Goal: Information Seeking & Learning: Understand process/instructions

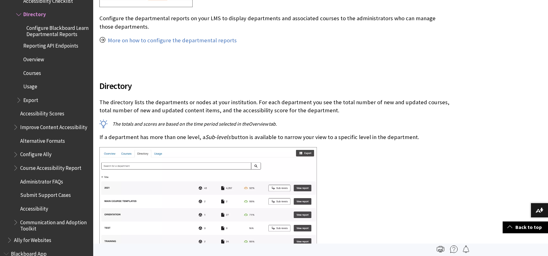
scroll to position [187, 0]
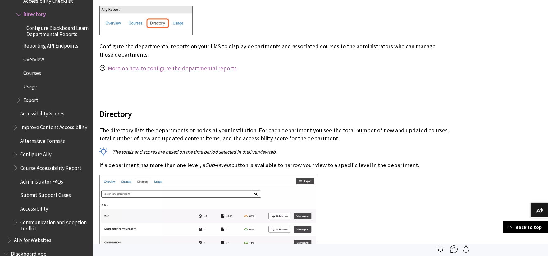
click at [187, 68] on link "More on how to configure the departmental reports" at bounding box center [172, 68] width 129 height 7
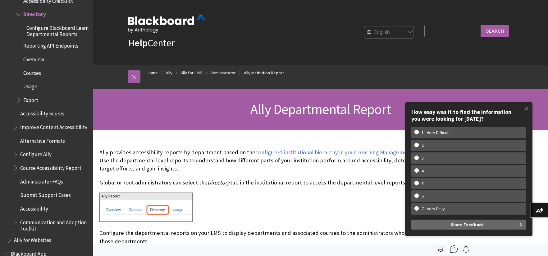
click at [44, 117] on span "Accessibility Scores" at bounding box center [42, 113] width 44 height 8
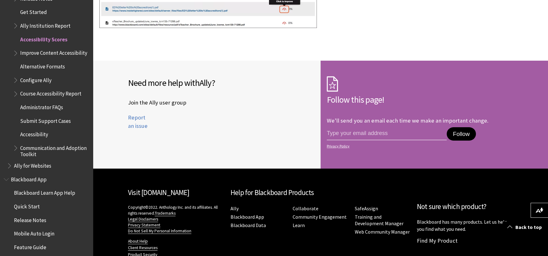
scroll to position [26, 0]
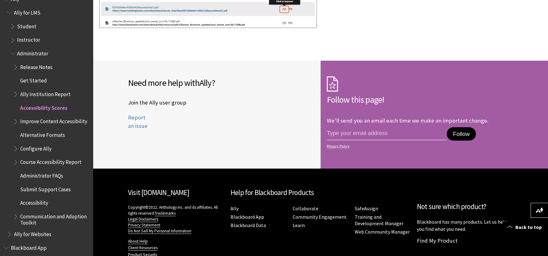
click at [44, 164] on span "Course Accessibility Report" at bounding box center [50, 161] width 61 height 8
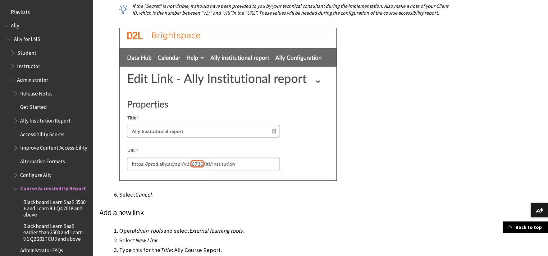
click at [38, 121] on span "Ally Institution Report" at bounding box center [45, 119] width 50 height 8
click at [16, 121] on span "Book outline for Anthology Ally Help" at bounding box center [16, 119] width 7 height 8
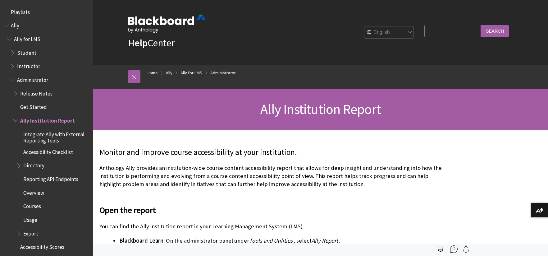
scroll to position [106, 0]
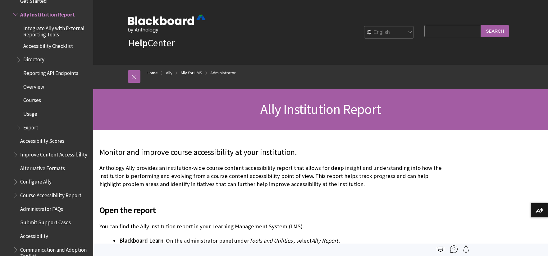
click at [20, 59] on span "Book outline for Anthology Ally Help" at bounding box center [19, 58] width 7 height 8
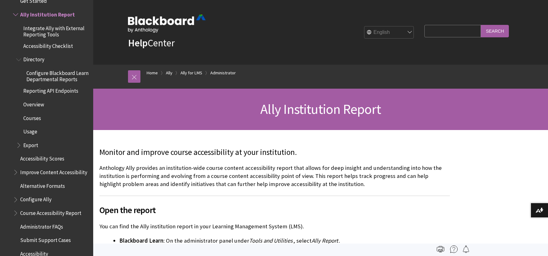
click at [31, 59] on span "Directory" at bounding box center [33, 58] width 21 height 8
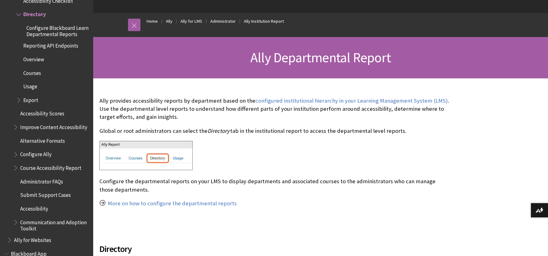
scroll to position [62, 0]
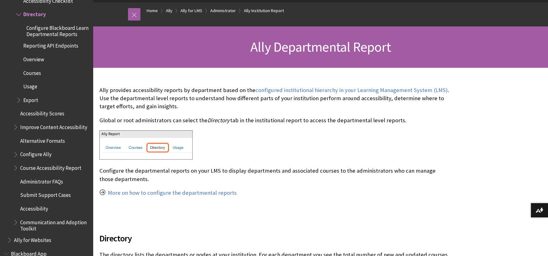
click at [218, 191] on link "More on how to configure the departmental reports" at bounding box center [172, 192] width 129 height 7
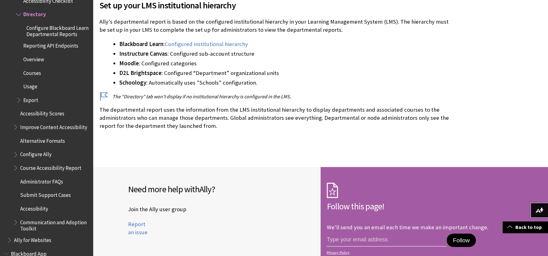
scroll to position [689, 0]
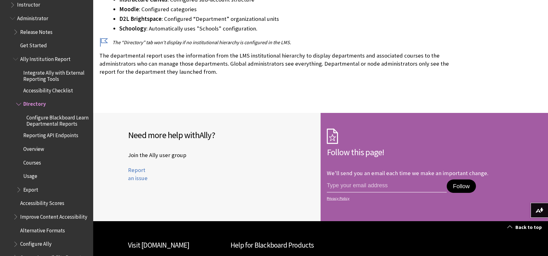
scroll to position [58, 0]
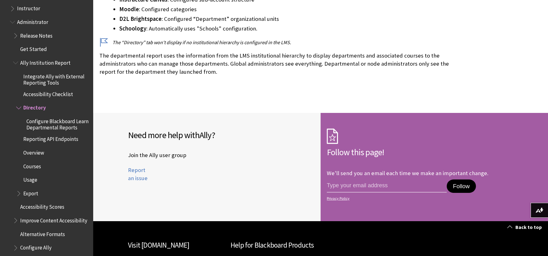
click at [43, 64] on span "Ally Institution Report" at bounding box center [45, 62] width 50 height 8
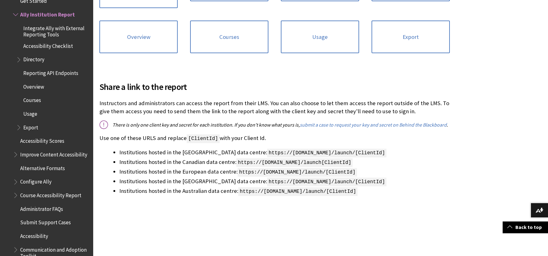
scroll to position [404, 0]
drag, startPoint x: 332, startPoint y: 152, endPoint x: 220, endPoint y: 155, distance: 112.0
click at [267, 155] on span "https://prod.ally.ac/launch/[ClientId]" at bounding box center [326, 152] width 119 height 9
copy span "https://prod.ally.ac/launch/[ClientId"
click at [304, 153] on span "https://[DOMAIN_NAME]/launch/[ClientId]" at bounding box center [326, 152] width 119 height 9
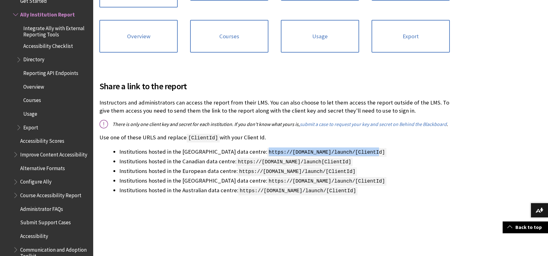
click at [303, 153] on span "https://prod.ally.ac/launch/[ClientId]" at bounding box center [326, 152] width 119 height 9
click at [257, 114] on p "Instructors and administrators can access the report from their LMS. You can al…" at bounding box center [274, 107] width 351 height 16
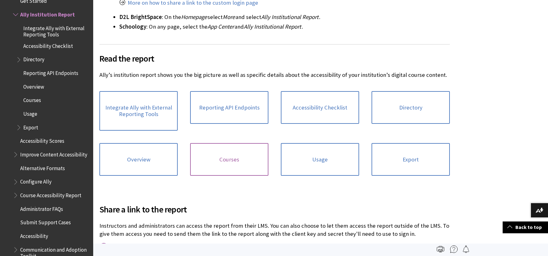
scroll to position [280, 0]
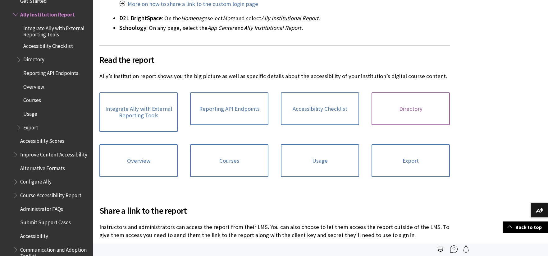
click at [392, 114] on link "Directory" at bounding box center [411, 108] width 78 height 33
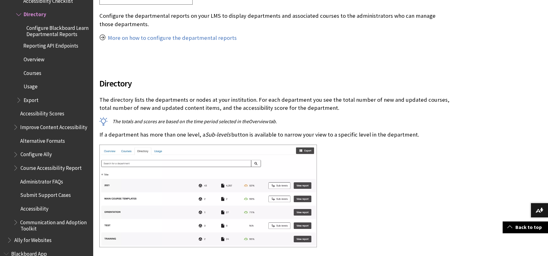
scroll to position [218, 0]
click at [200, 38] on link "More on how to configure the departmental reports" at bounding box center [172, 37] width 129 height 7
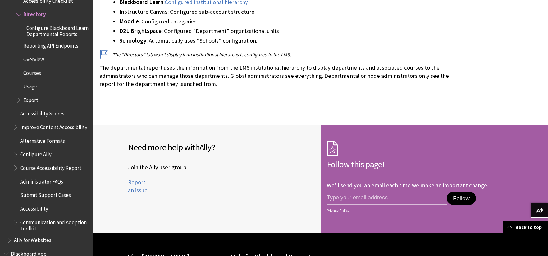
scroll to position [823, 0]
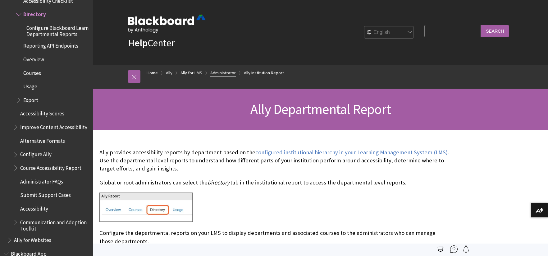
click at [224, 74] on link "Administrator" at bounding box center [222, 73] width 25 height 8
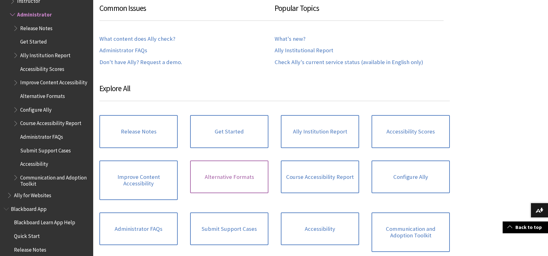
scroll to position [311, 0]
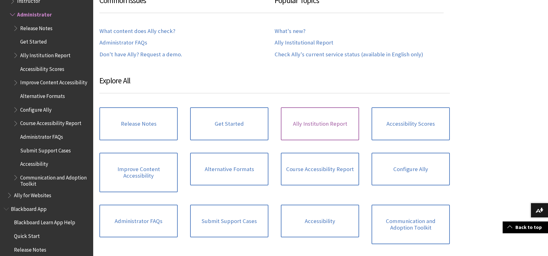
click at [302, 129] on link "Ally Institution Report" at bounding box center [320, 123] width 78 height 33
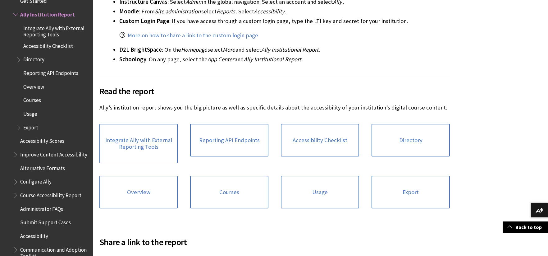
scroll to position [249, 0]
click at [244, 36] on link "More on how to share a link to the custom login page" at bounding box center [193, 34] width 131 height 7
click at [198, 35] on link "More on how to share a link to the custom login page" at bounding box center [193, 34] width 131 height 7
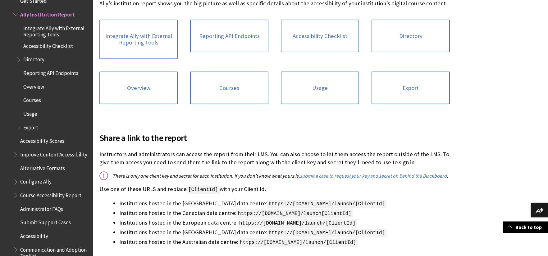
scroll to position [373, 0]
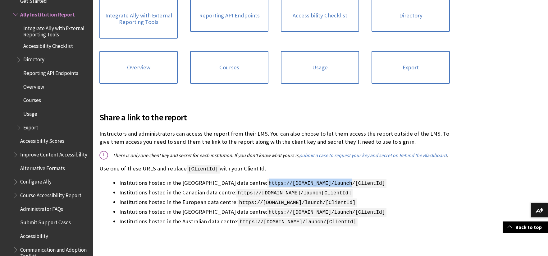
drag, startPoint x: 221, startPoint y: 184, endPoint x: 305, endPoint y: 183, distance: 84.3
click at [305, 183] on span "https://prod.ally.ac/launch/[ClientId]" at bounding box center [326, 183] width 119 height 9
copy span "https://prod.ally.ac/launch/"
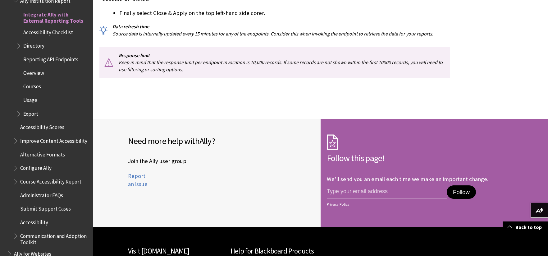
scroll to position [1388, 0]
